Goal: Task Accomplishment & Management: Manage account settings

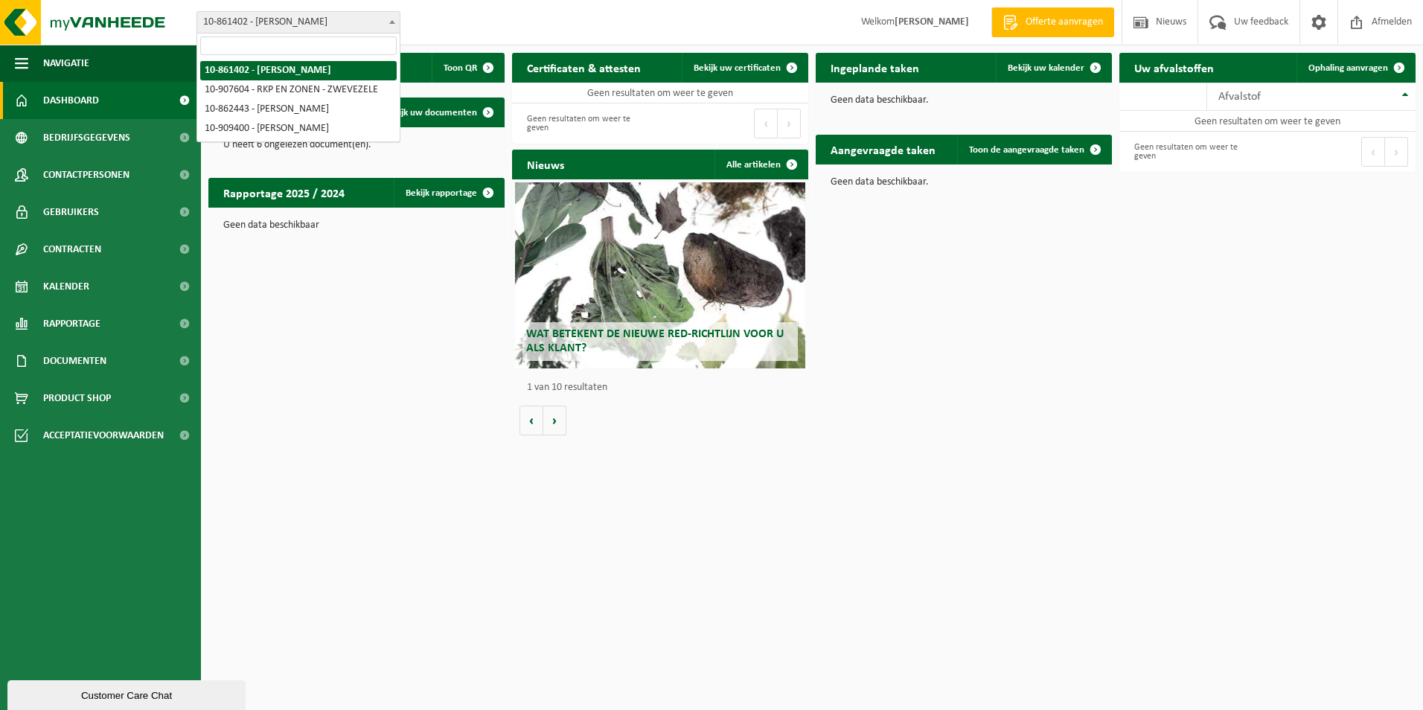
click at [304, 22] on span "10-861402 - [PERSON_NAME]" at bounding box center [298, 22] width 202 height 21
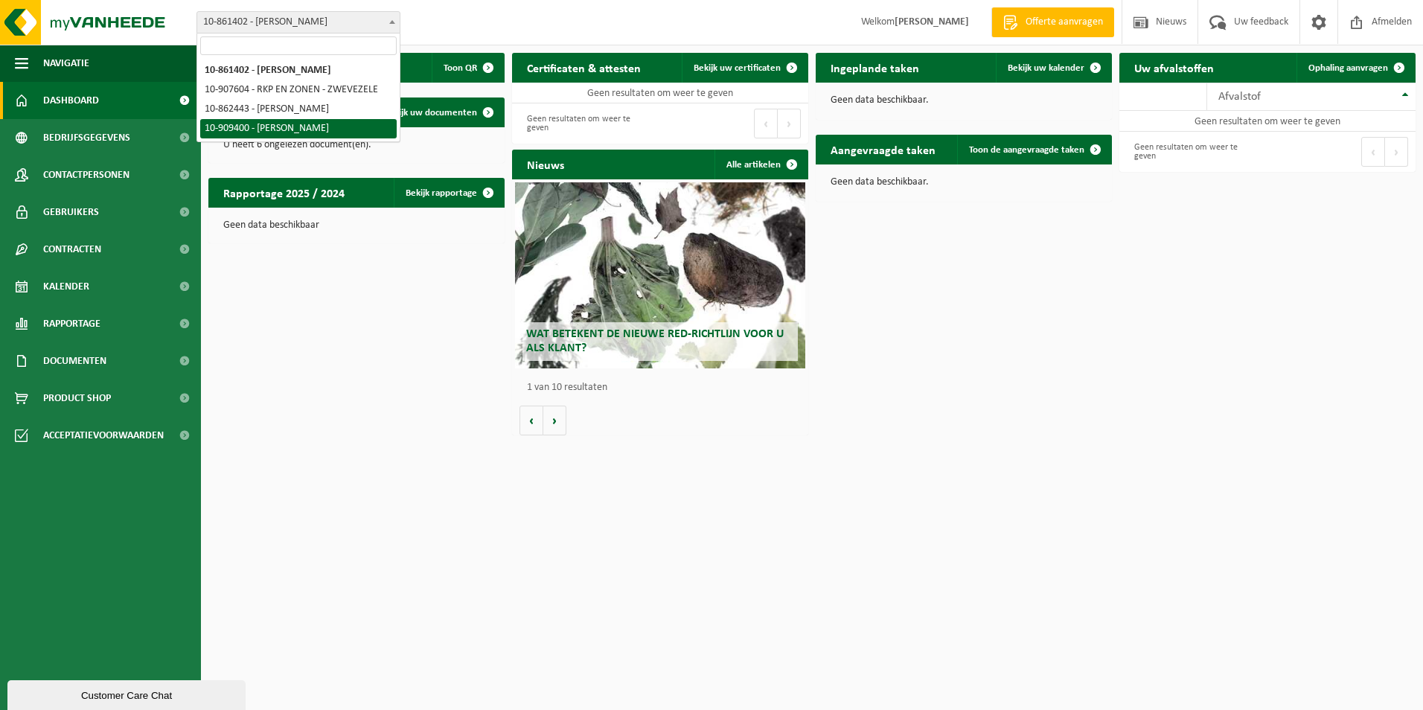
select select "124052"
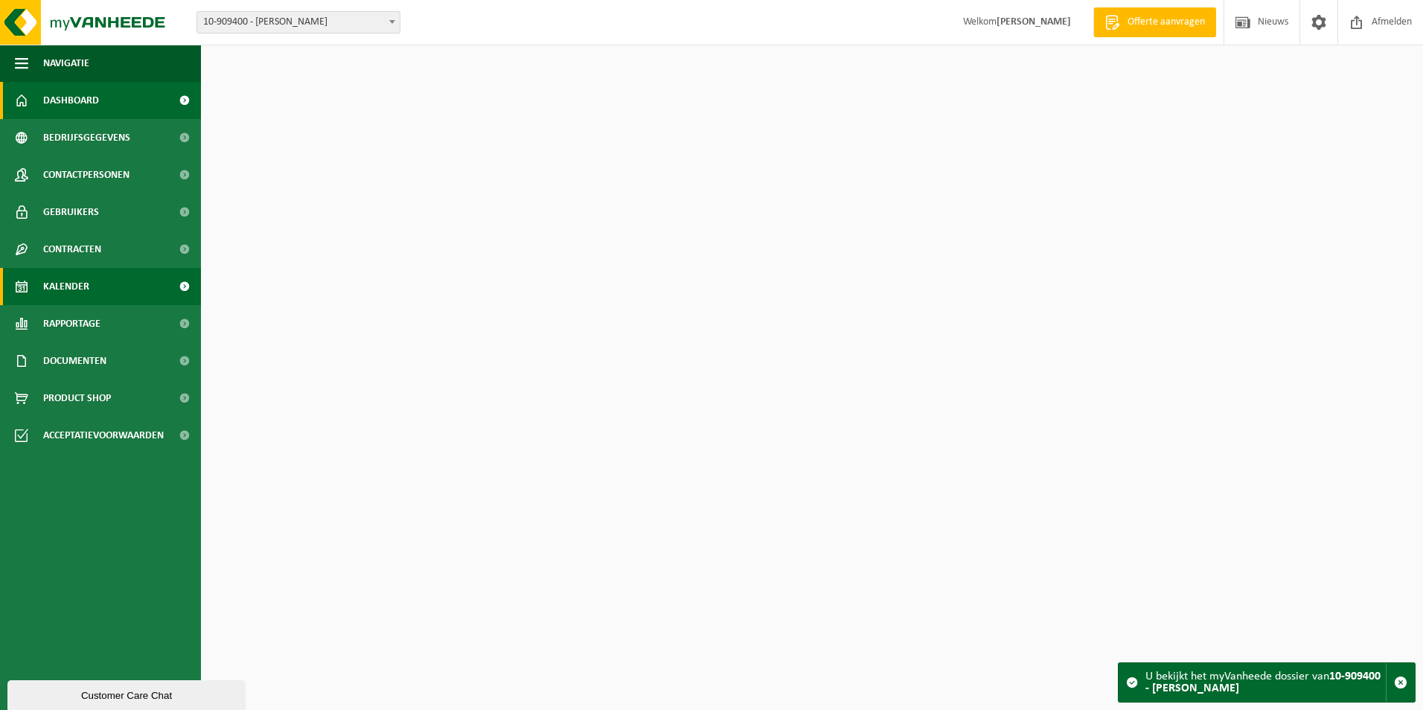
click at [61, 287] on span "Kalender" at bounding box center [66, 286] width 46 height 37
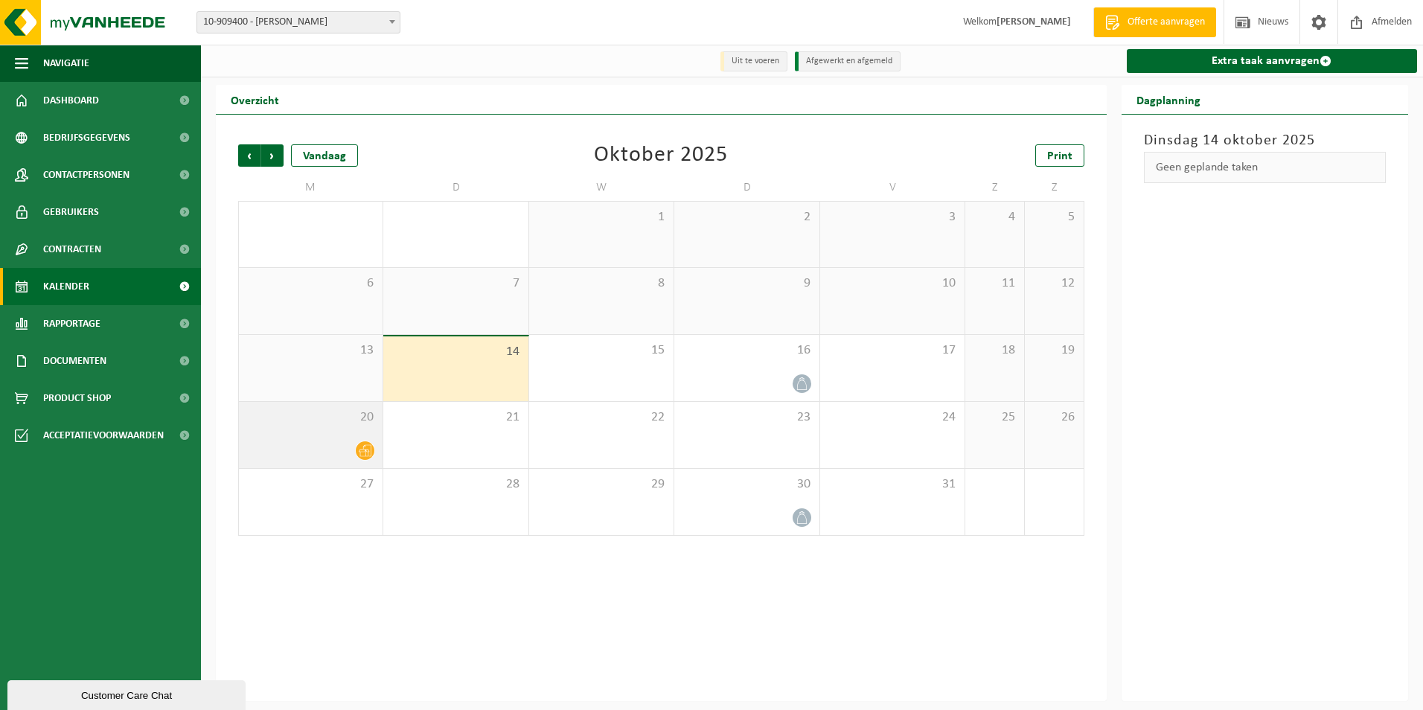
click at [371, 440] on div "20" at bounding box center [311, 435] width 144 height 66
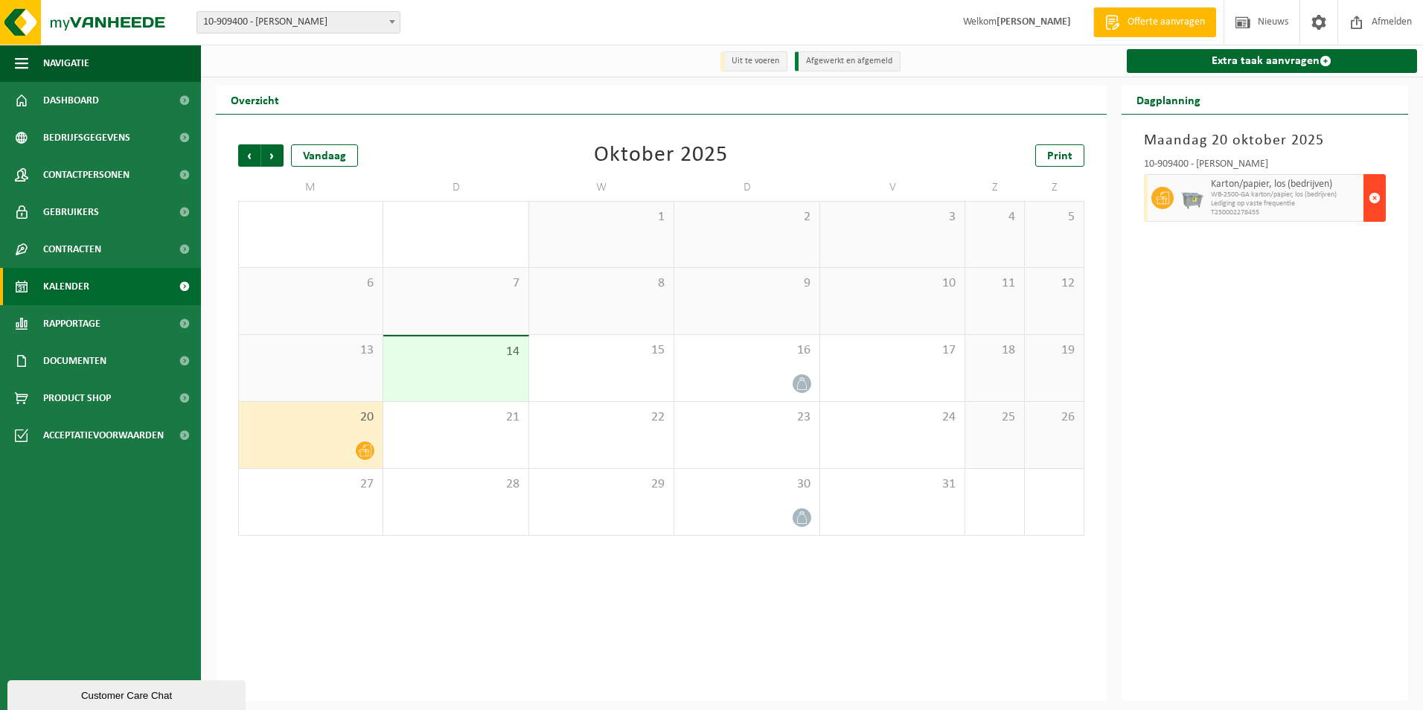
click at [1375, 202] on span "button" at bounding box center [1375, 198] width 12 height 30
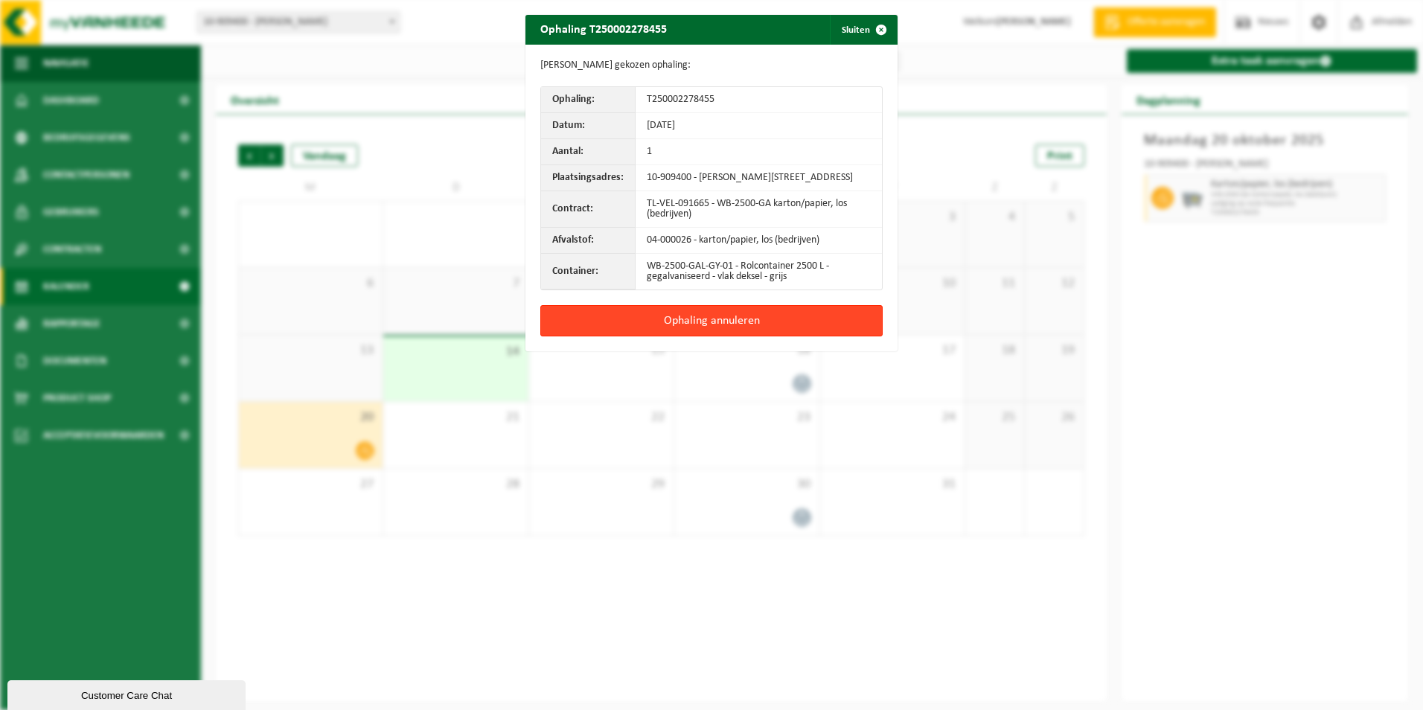
click at [773, 332] on button "Ophaling annuleren" at bounding box center [711, 320] width 342 height 31
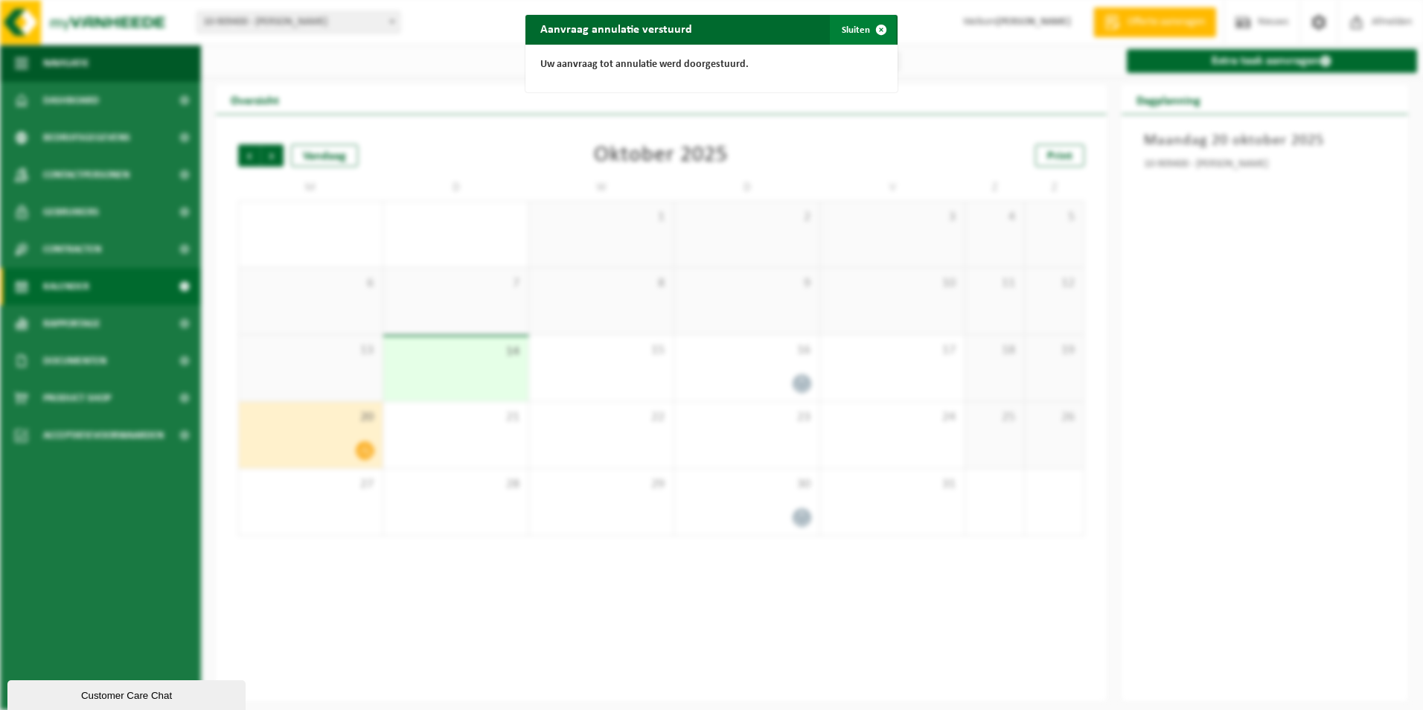
click at [879, 30] on span "button" at bounding box center [881, 30] width 30 height 30
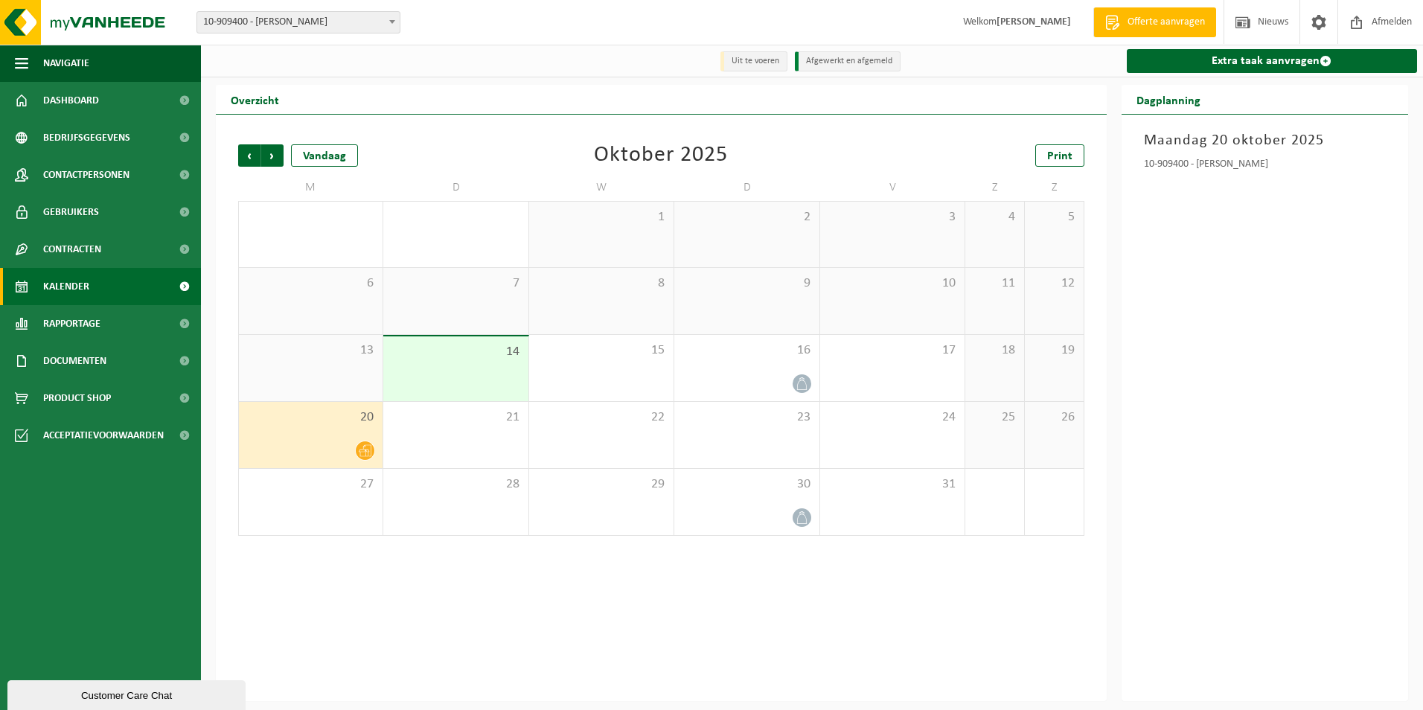
click at [1011, 22] on strong "[PERSON_NAME]" at bounding box center [1033, 21] width 74 height 11
click at [87, 173] on span "Contactpersonen" at bounding box center [86, 174] width 86 height 37
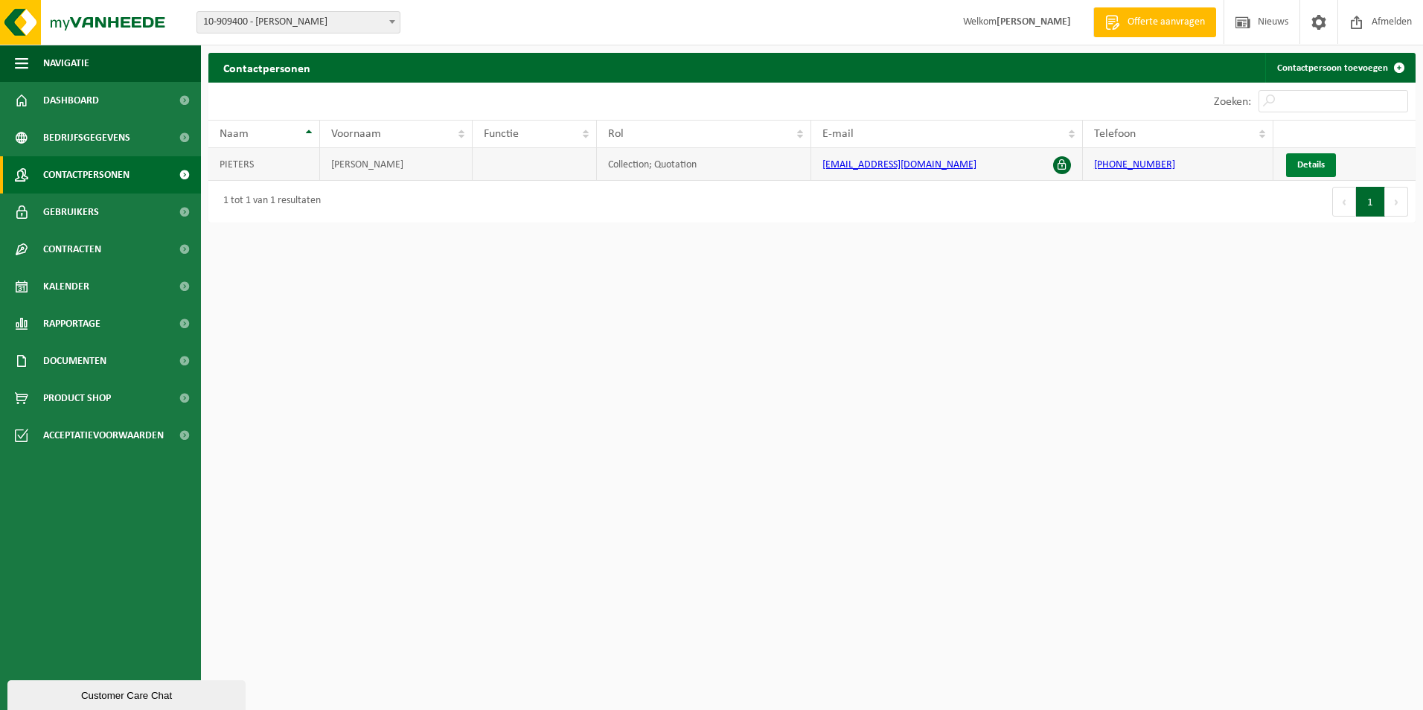
click at [1308, 168] on span "Details" at bounding box center [1311, 165] width 28 height 10
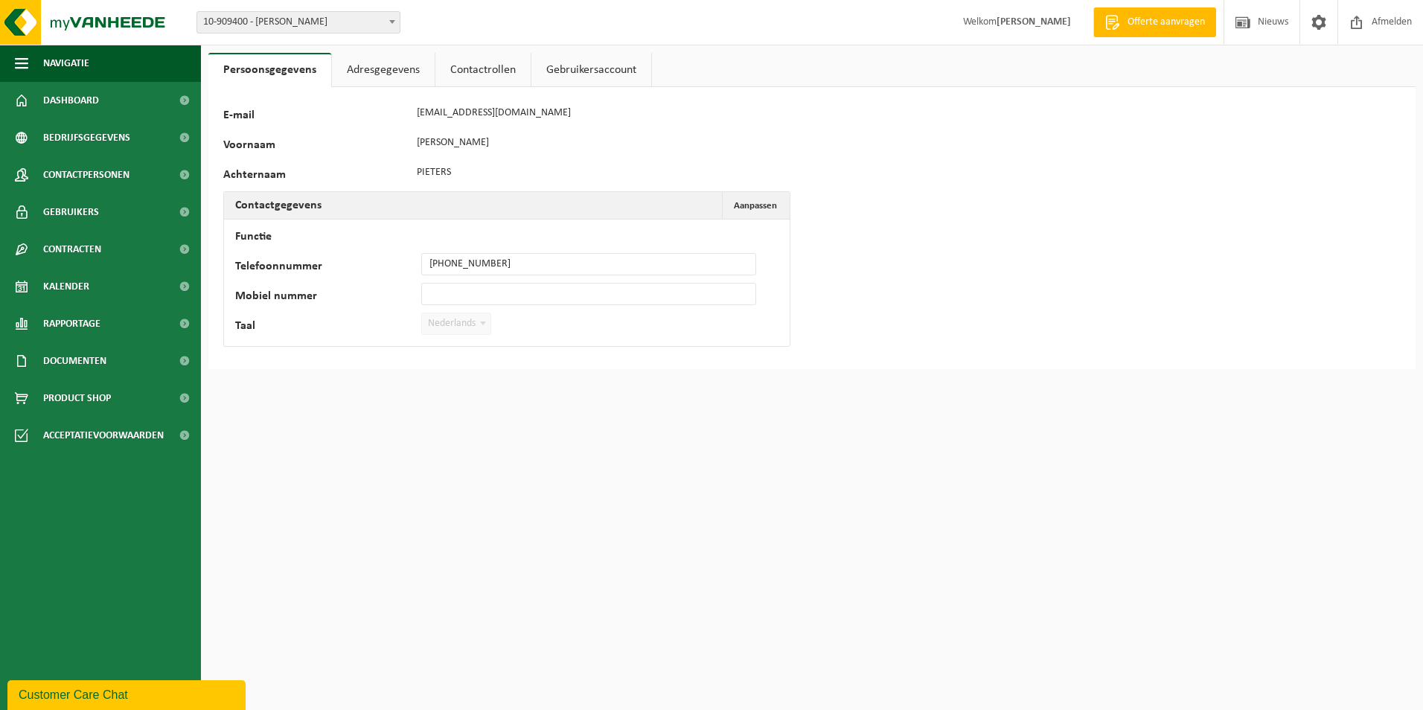
drag, startPoint x: 382, startPoint y: 71, endPoint x: 404, endPoint y: 68, distance: 22.6
click at [383, 71] on link "Adresgegevens" at bounding box center [383, 70] width 103 height 34
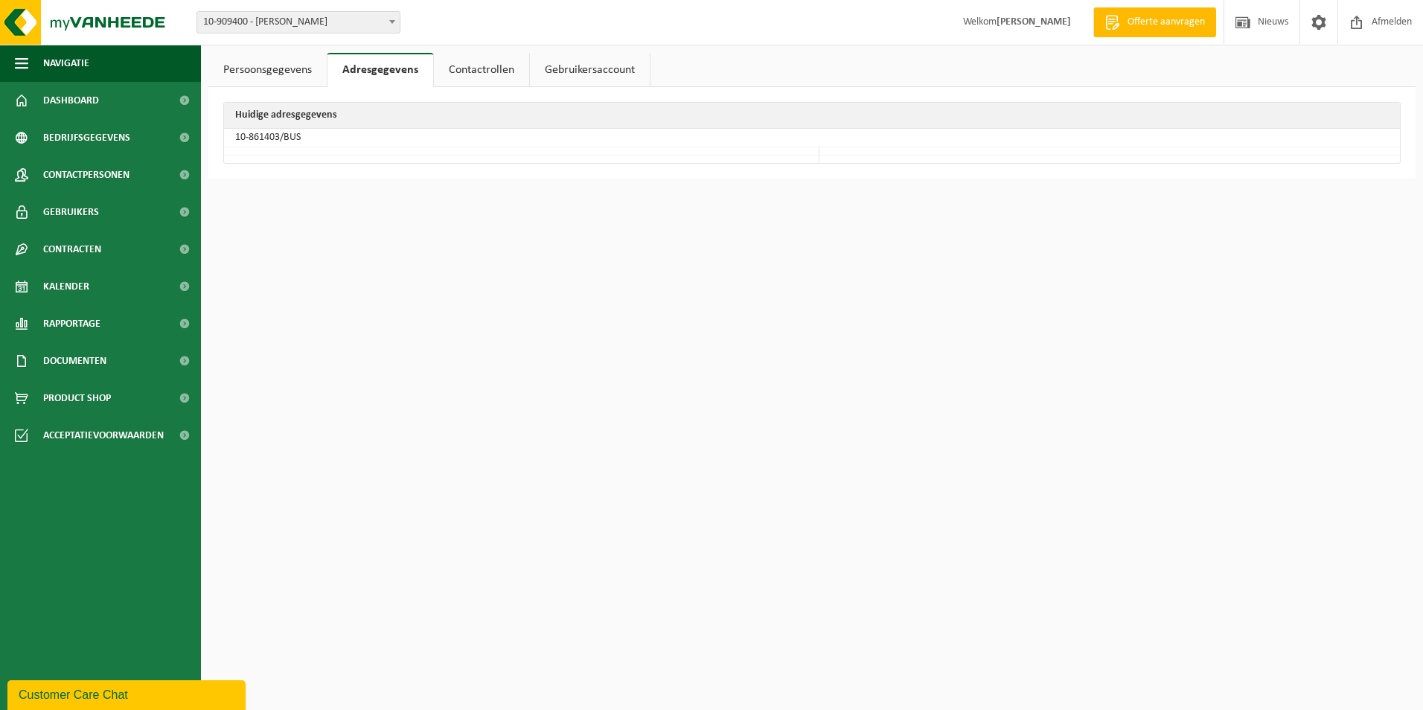
click at [580, 65] on link "Gebruikersaccount" at bounding box center [590, 70] width 120 height 34
click at [479, 77] on link "Contactrollen" at bounding box center [478, 70] width 95 height 34
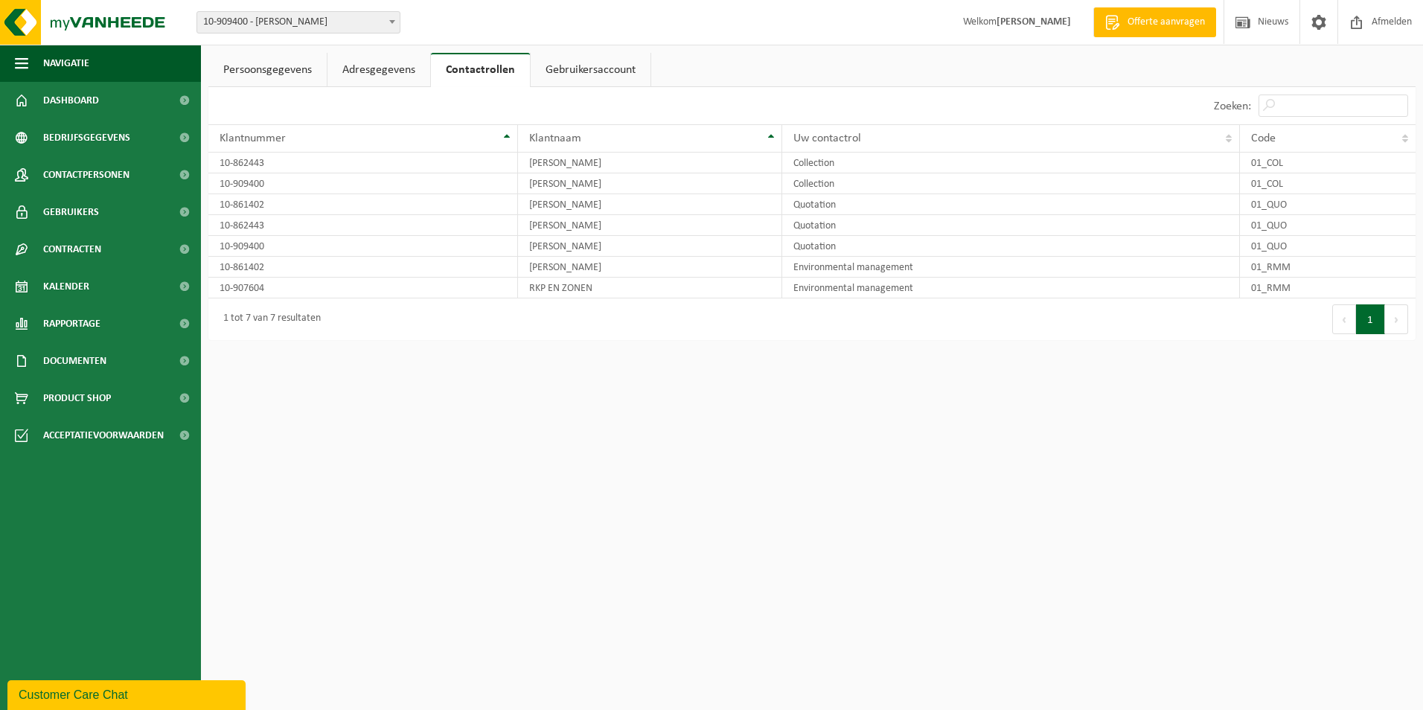
click at [405, 69] on link "Adresgegevens" at bounding box center [378, 70] width 103 height 34
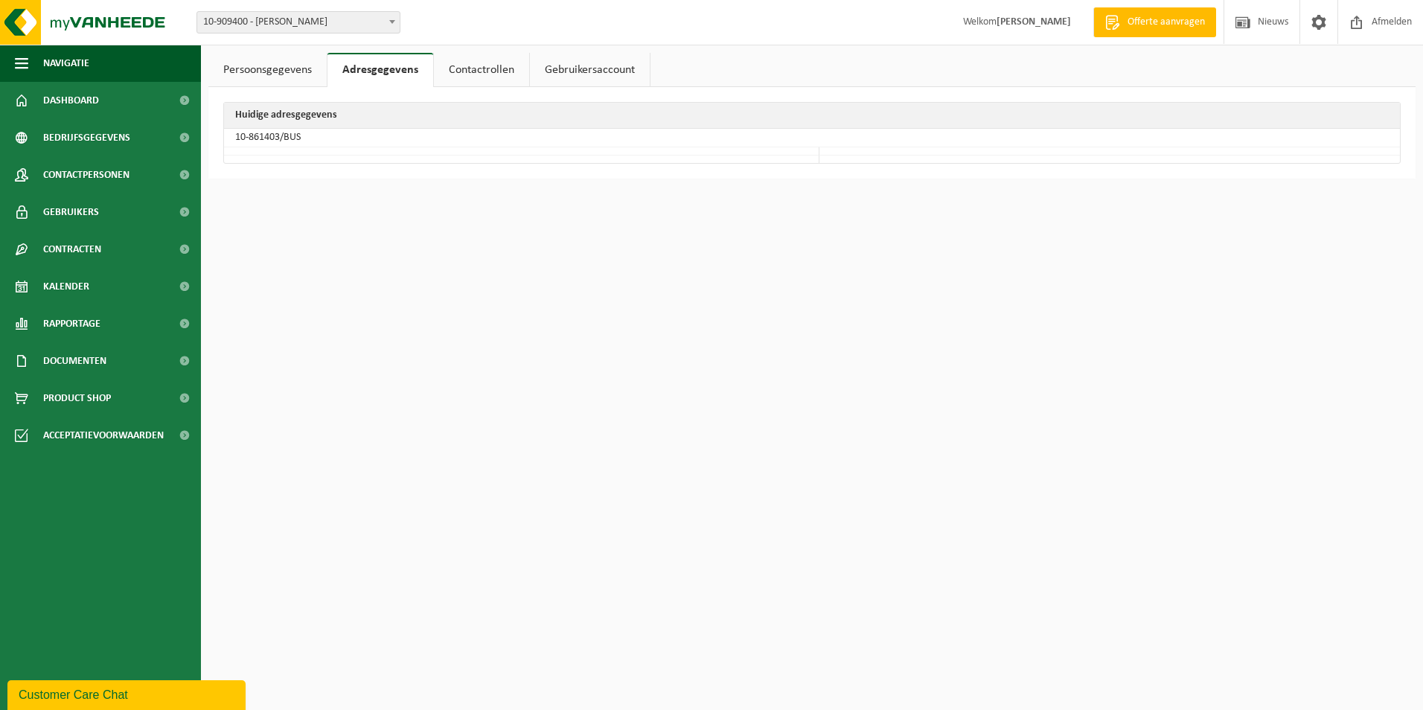
click at [304, 70] on link "Persoonsgegevens" at bounding box center [267, 70] width 118 height 34
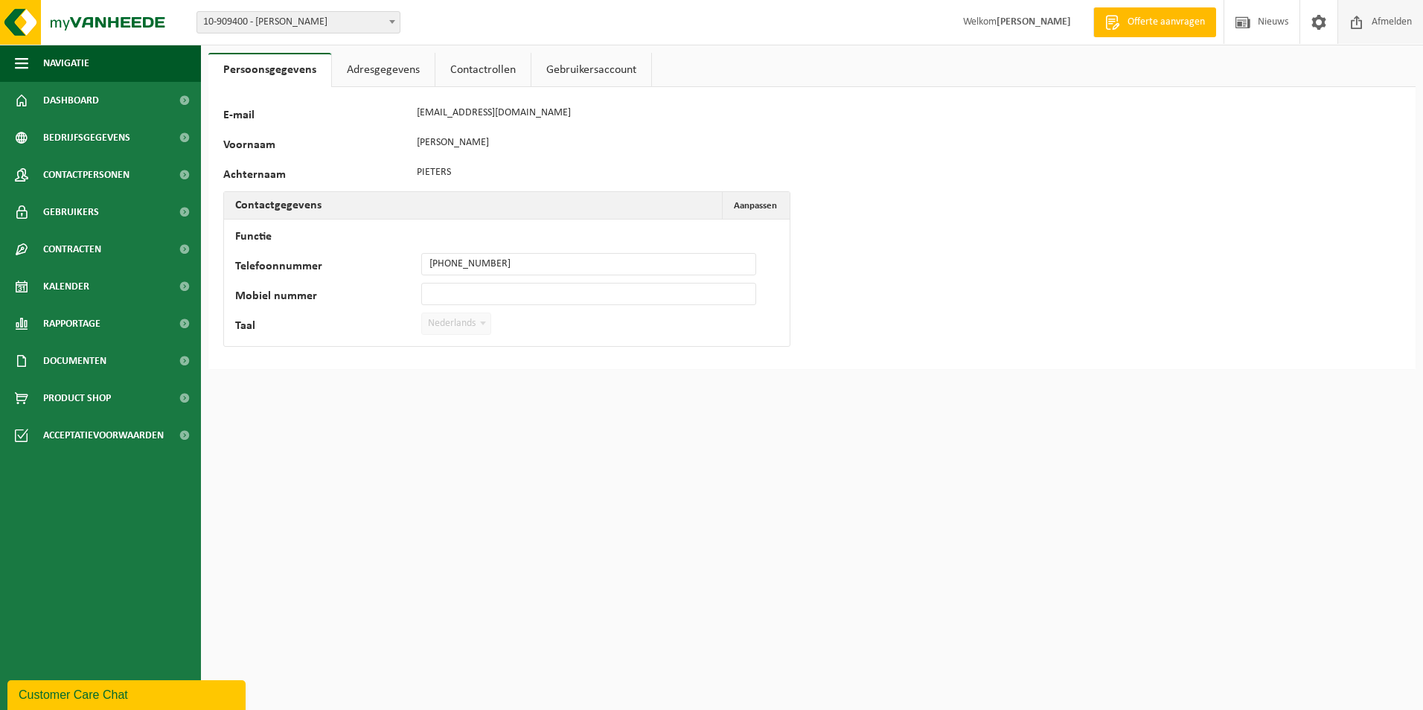
click at [1377, 22] on span "Afmelden" at bounding box center [1392, 22] width 48 height 44
